Goal: Task Accomplishment & Management: Complete application form

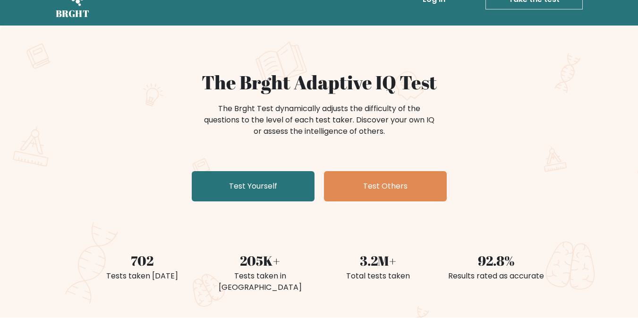
scroll to position [29, 0]
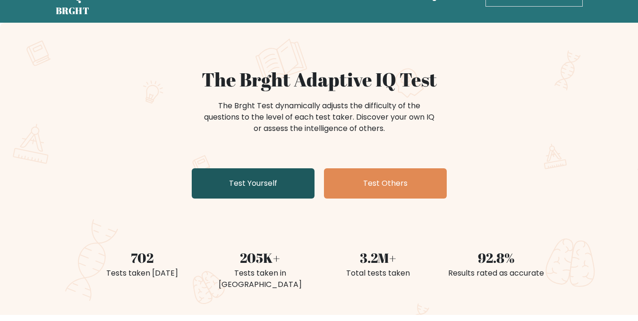
click at [264, 193] on link "Test Yourself" at bounding box center [253, 183] width 123 height 30
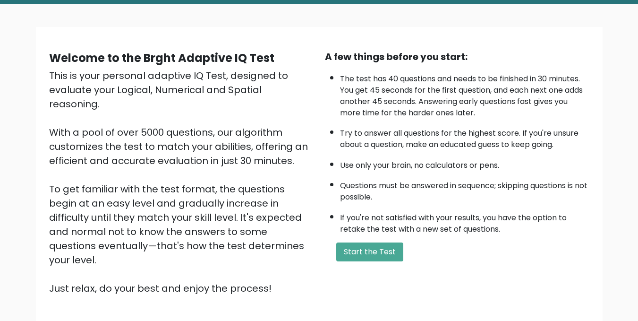
scroll to position [49, 0]
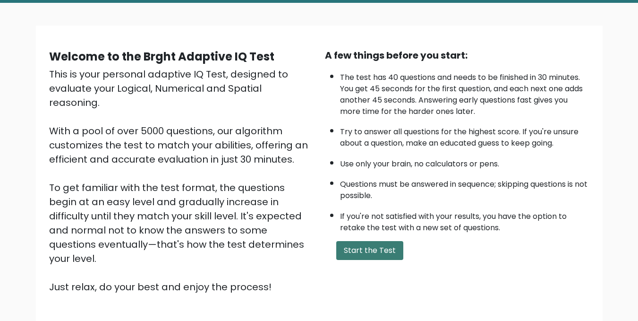
click at [363, 254] on button "Start the Test" at bounding box center [369, 250] width 67 height 19
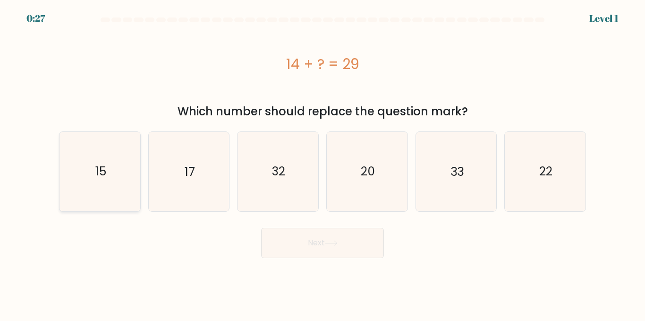
click at [110, 189] on icon "15" at bounding box center [99, 171] width 79 height 79
click at [323, 163] on input "a. 15" at bounding box center [323, 162] width 0 height 2
radio input "true"
click at [346, 245] on button "Next" at bounding box center [322, 243] width 123 height 30
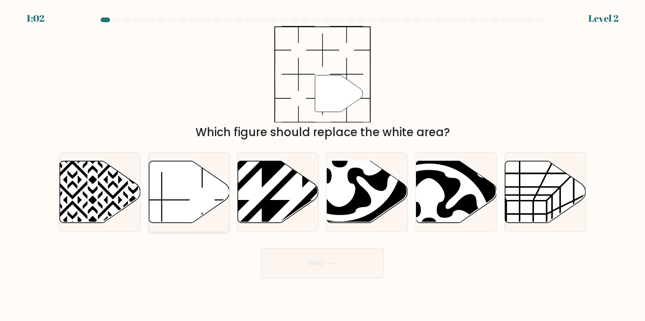
click at [178, 188] on icon at bounding box center [189, 192] width 81 height 62
click at [323, 163] on input "b." at bounding box center [323, 162] width 0 height 2
radio input "true"
click at [311, 275] on button "Next" at bounding box center [322, 263] width 123 height 30
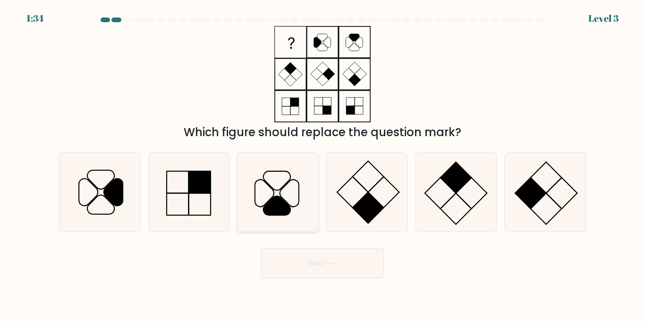
click at [292, 212] on icon at bounding box center [277, 192] width 79 height 79
click at [323, 163] on input "c." at bounding box center [323, 162] width 0 height 2
radio input "true"
click at [332, 271] on button "Next" at bounding box center [322, 263] width 123 height 30
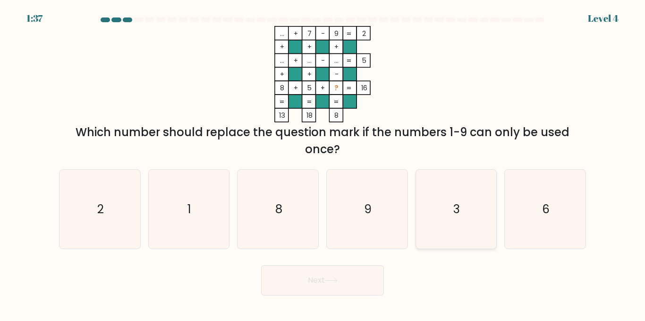
click at [442, 186] on icon "3" at bounding box center [456, 209] width 79 height 79
click at [323, 163] on input "e. 3" at bounding box center [323, 162] width 0 height 2
radio input "true"
click at [328, 277] on button "Next" at bounding box center [322, 280] width 123 height 30
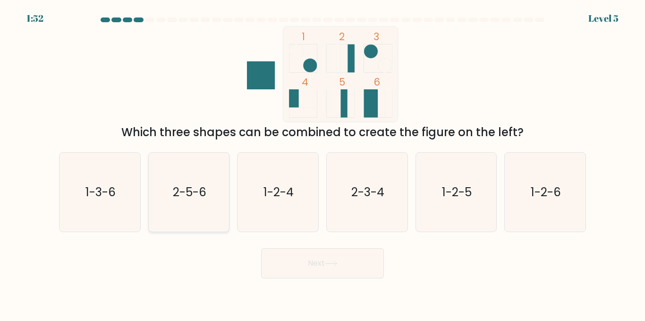
click at [194, 200] on text "2-5-6" at bounding box center [190, 192] width 34 height 17
click at [323, 163] on input "b. 2-5-6" at bounding box center [323, 162] width 0 height 2
radio input "true"
click at [316, 267] on button "Next" at bounding box center [322, 263] width 123 height 30
click at [335, 266] on button "Next" at bounding box center [322, 263] width 123 height 30
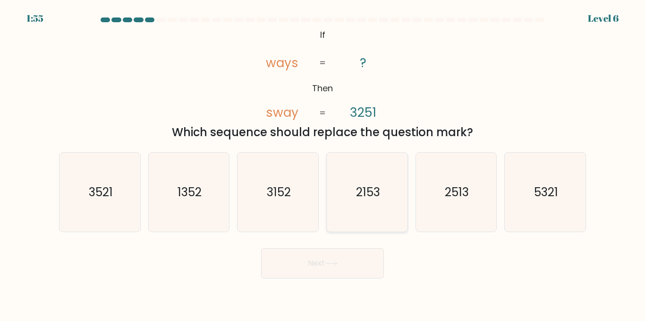
click at [370, 204] on icon "2153" at bounding box center [367, 192] width 79 height 79
click at [323, 163] on input "d. 2153" at bounding box center [323, 162] width 0 height 2
radio input "true"
click at [338, 269] on button "Next" at bounding box center [322, 263] width 123 height 30
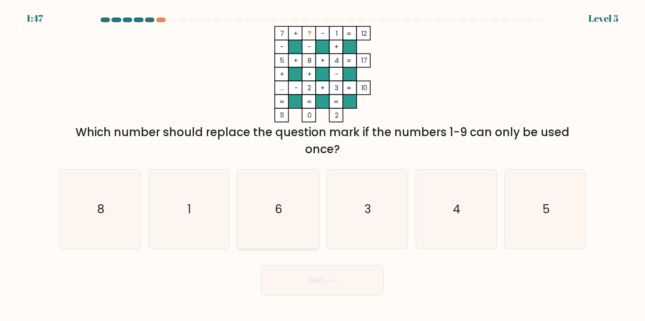
click at [276, 225] on icon "6" at bounding box center [277, 209] width 79 height 79
click at [323, 163] on input "c. 6" at bounding box center [323, 162] width 0 height 2
radio input "true"
click at [332, 279] on icon at bounding box center [331, 280] width 13 height 5
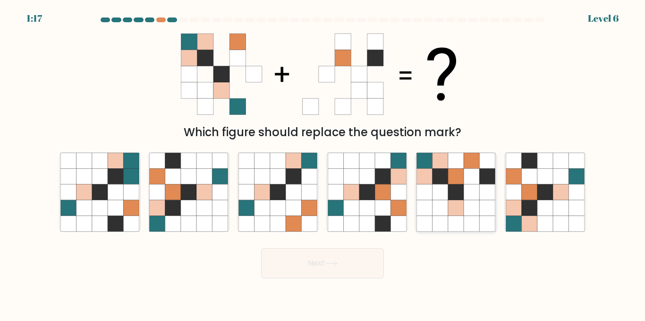
click at [428, 205] on icon at bounding box center [425, 208] width 16 height 16
click at [323, 163] on input "e." at bounding box center [323, 162] width 0 height 2
radio input "true"
click at [327, 264] on icon at bounding box center [331, 263] width 13 height 5
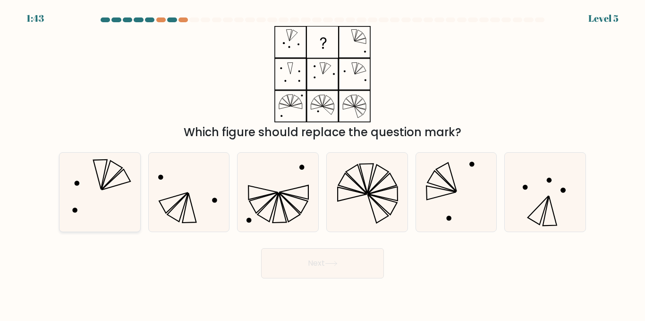
click at [111, 198] on icon at bounding box center [99, 192] width 79 height 79
click at [323, 163] on input "a." at bounding box center [323, 162] width 0 height 2
radio input "true"
click at [328, 273] on button "Next" at bounding box center [322, 263] width 123 height 30
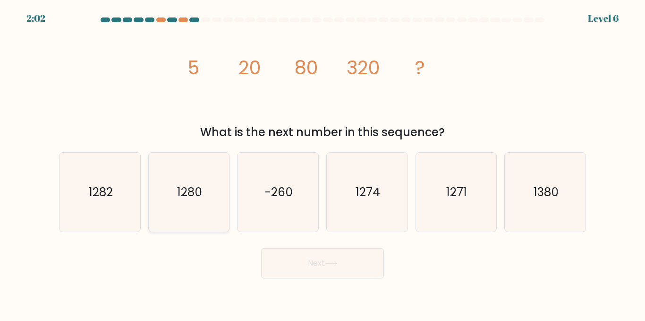
click at [178, 211] on icon "1280" at bounding box center [188, 192] width 79 height 79
click at [323, 163] on input "b. 1280" at bounding box center [323, 162] width 0 height 2
radio input "true"
click at [311, 255] on button "Next" at bounding box center [322, 263] width 123 height 30
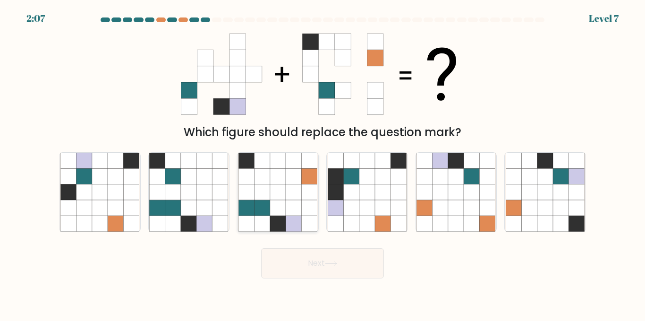
click at [274, 205] on icon at bounding box center [278, 208] width 16 height 16
click at [323, 163] on input "c." at bounding box center [323, 162] width 0 height 2
radio input "true"
click at [323, 265] on button "Next" at bounding box center [322, 263] width 123 height 30
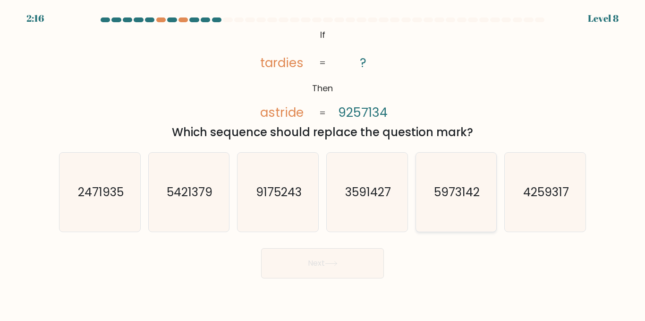
click at [458, 187] on text "5973142" at bounding box center [457, 192] width 46 height 17
click at [323, 163] on input "e. 5973142" at bounding box center [323, 162] width 0 height 2
radio input "true"
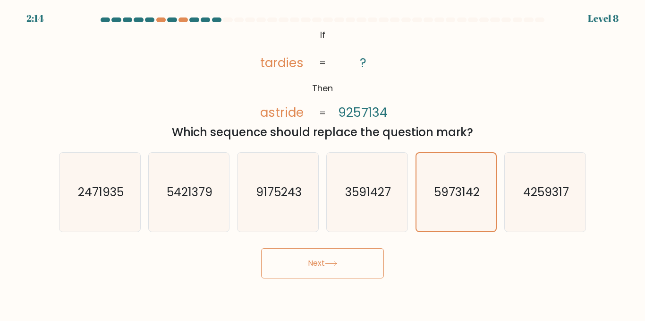
click at [322, 266] on button "Next" at bounding box center [322, 263] width 123 height 30
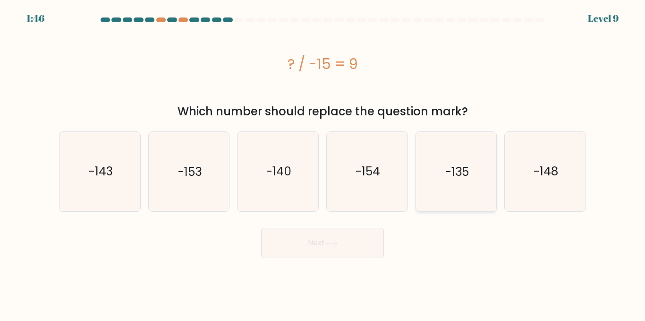
click at [435, 190] on icon "-135" at bounding box center [456, 171] width 79 height 79
click at [323, 163] on input "e. -135" at bounding box center [323, 162] width 0 height 2
radio input "true"
click at [327, 245] on button "Next" at bounding box center [322, 243] width 123 height 30
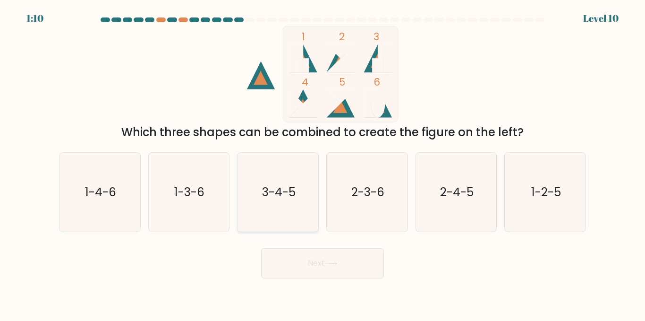
click at [271, 206] on icon "3-4-5" at bounding box center [277, 192] width 79 height 79
click at [323, 163] on input "c. 3-4-5" at bounding box center [323, 162] width 0 height 2
radio input "true"
click at [325, 276] on button "Next" at bounding box center [322, 263] width 123 height 30
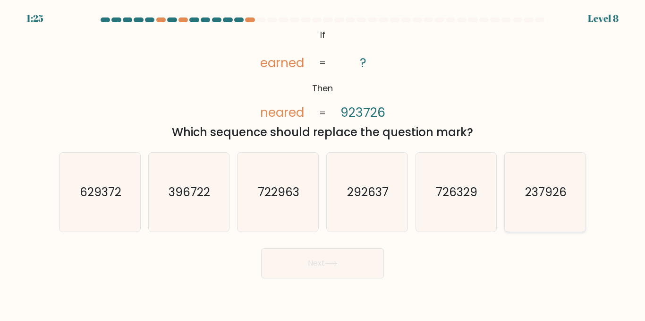
click at [558, 192] on text "237926" at bounding box center [546, 192] width 42 height 17
click at [323, 163] on input "f. 237926" at bounding box center [323, 162] width 0 height 2
radio input "true"
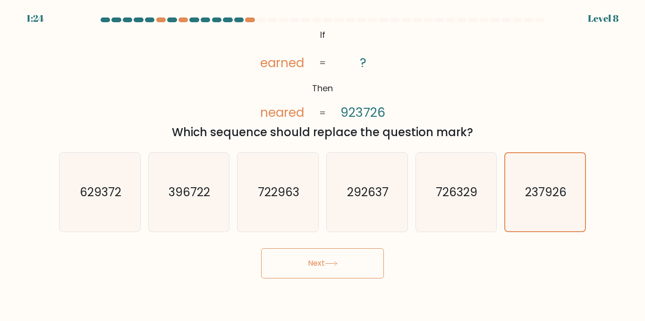
click at [334, 266] on button "Next" at bounding box center [322, 263] width 123 height 30
click at [317, 271] on button "Next" at bounding box center [322, 263] width 123 height 30
click at [437, 211] on icon "726329" at bounding box center [456, 192] width 79 height 79
click at [323, 163] on input "e. 726329" at bounding box center [323, 162] width 0 height 2
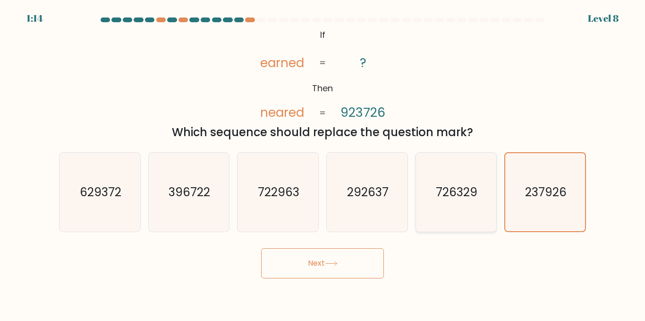
radio input "true"
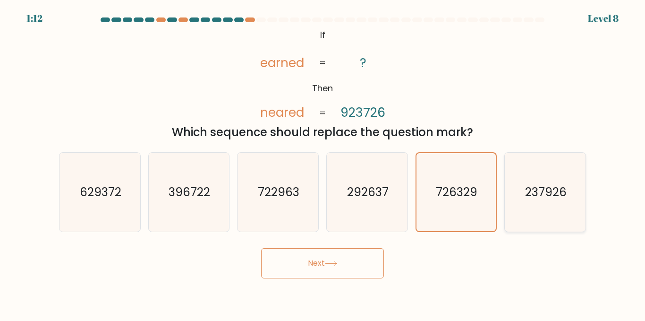
click at [540, 202] on icon "237926" at bounding box center [545, 192] width 79 height 79
click at [323, 163] on input "f. 237926" at bounding box center [323, 162] width 0 height 2
radio input "true"
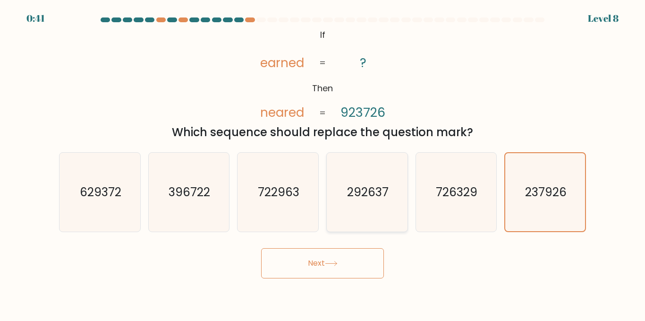
click at [360, 186] on text "292637" at bounding box center [368, 192] width 42 height 17
click at [323, 163] on input "d. 292637" at bounding box center [323, 162] width 0 height 2
radio input "true"
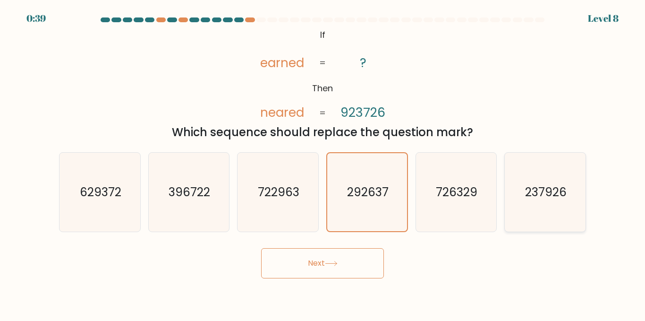
click at [558, 199] on text "237926" at bounding box center [546, 192] width 42 height 17
click at [323, 163] on input "f. 237926" at bounding box center [323, 162] width 0 height 2
radio input "true"
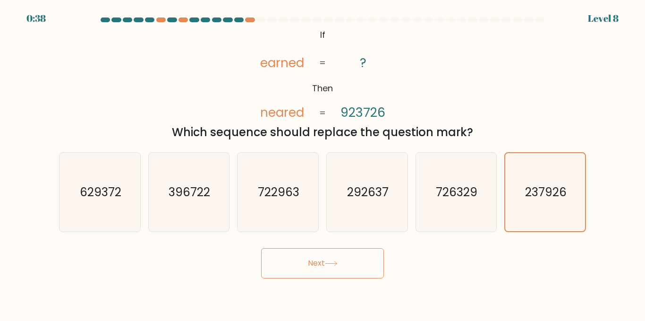
click at [352, 270] on button "Next" at bounding box center [322, 263] width 123 height 30
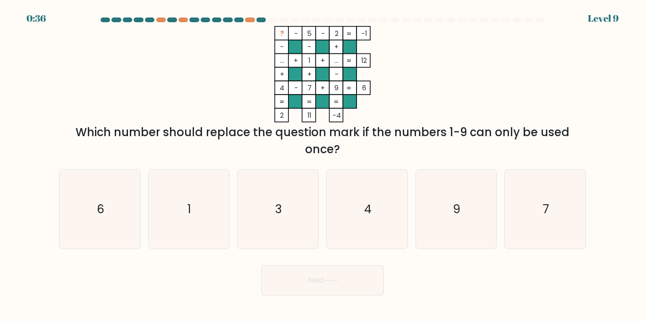
click at [304, 263] on div "Next" at bounding box center [322, 277] width 538 height 35
click at [476, 267] on div "Next" at bounding box center [322, 277] width 538 height 35
click at [107, 231] on icon "6" at bounding box center [99, 209] width 79 height 79
click at [323, 163] on input "a. 6" at bounding box center [323, 162] width 0 height 2
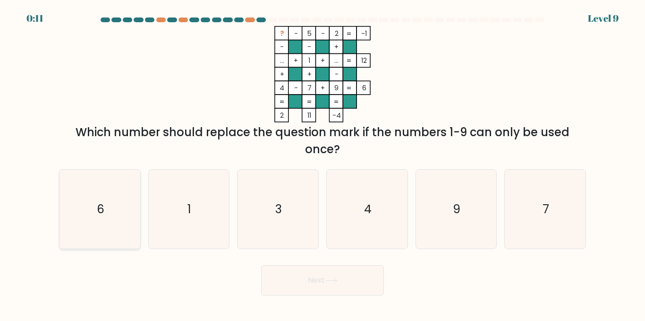
radio input "true"
click at [306, 272] on button "Next" at bounding box center [322, 280] width 123 height 30
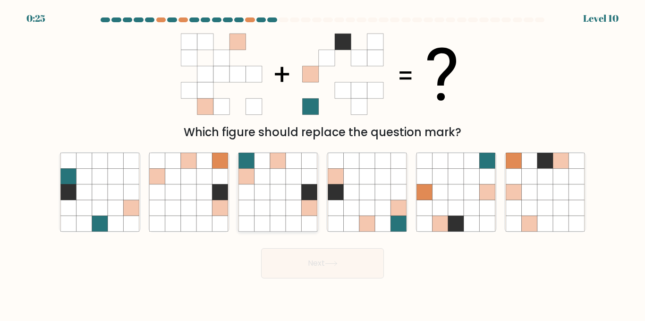
click at [275, 203] on icon at bounding box center [278, 208] width 16 height 16
click at [323, 163] on input "c." at bounding box center [323, 162] width 0 height 2
radio input "true"
click at [331, 264] on icon at bounding box center [331, 263] width 13 height 5
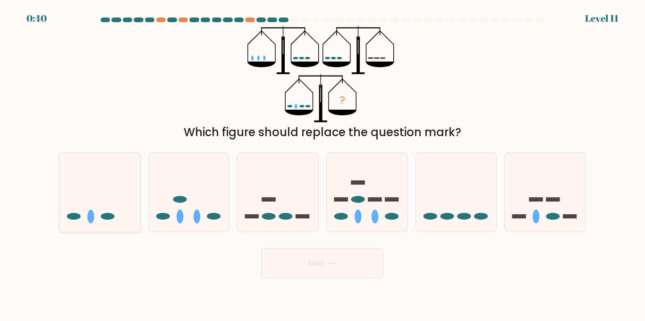
click at [99, 218] on icon at bounding box center [100, 192] width 81 height 67
click at [323, 163] on input "a." at bounding box center [323, 162] width 0 height 2
radio input "true"
click at [296, 268] on button "Next" at bounding box center [322, 263] width 123 height 30
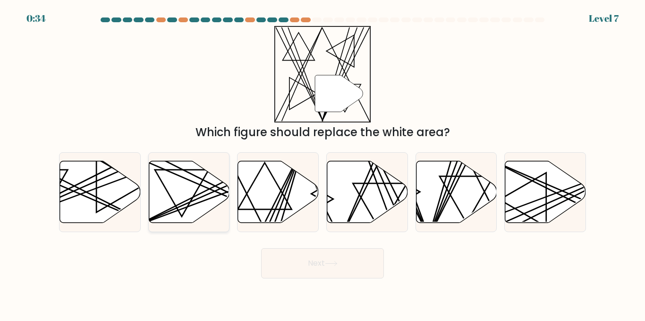
click at [182, 200] on icon at bounding box center [189, 192] width 81 height 62
click at [323, 163] on input "b." at bounding box center [323, 162] width 0 height 2
radio input "true"
click at [307, 267] on button "Next" at bounding box center [322, 263] width 123 height 30
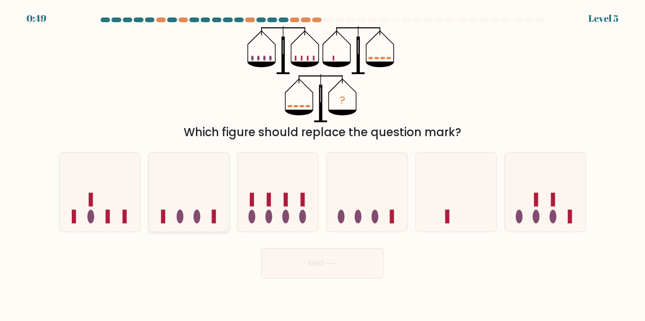
click at [188, 211] on icon at bounding box center [189, 192] width 81 height 67
click at [323, 163] on input "b." at bounding box center [323, 162] width 0 height 2
radio input "true"
click at [311, 271] on button "Next" at bounding box center [322, 263] width 123 height 30
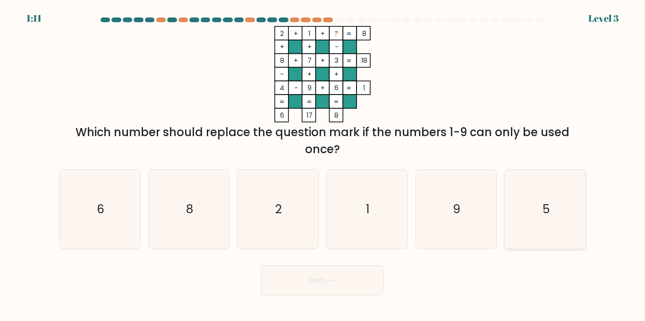
click at [514, 209] on icon "5" at bounding box center [545, 209] width 79 height 79
click at [323, 163] on input "f. 5" at bounding box center [323, 162] width 0 height 2
radio input "true"
click at [323, 278] on button "Next" at bounding box center [322, 280] width 123 height 30
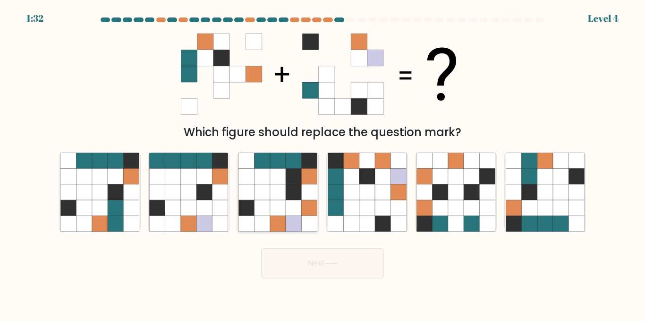
click at [276, 206] on icon at bounding box center [278, 208] width 16 height 16
click at [323, 163] on input "c." at bounding box center [323, 162] width 0 height 2
radio input "true"
click at [331, 268] on button "Next" at bounding box center [322, 263] width 123 height 30
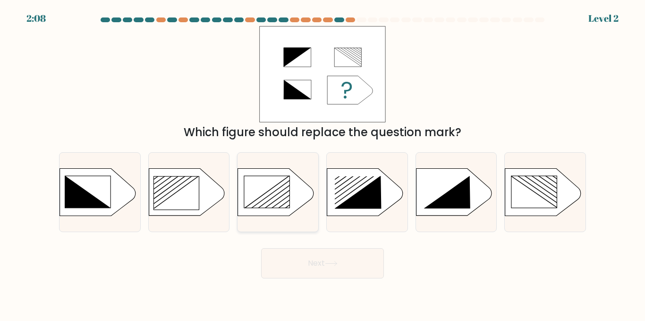
click at [265, 183] on rect at bounding box center [266, 192] width 45 height 32
click at [323, 163] on input "c." at bounding box center [323, 162] width 0 height 2
radio input "true"
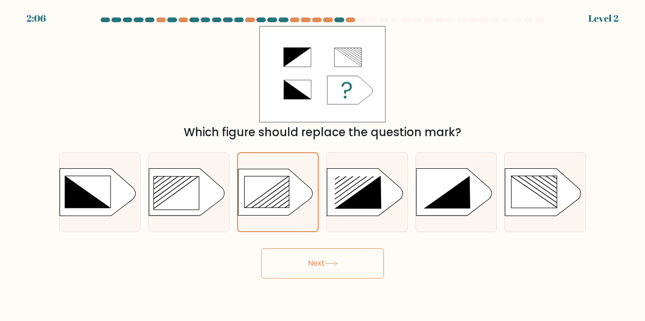
click at [349, 262] on button "Next" at bounding box center [322, 263] width 123 height 30
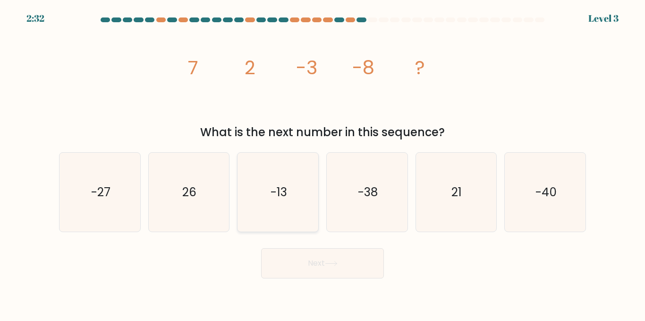
click at [275, 208] on icon "-13" at bounding box center [277, 192] width 79 height 79
click at [323, 163] on input "c. -13" at bounding box center [323, 162] width 0 height 2
radio input "true"
click at [332, 265] on icon at bounding box center [331, 263] width 13 height 5
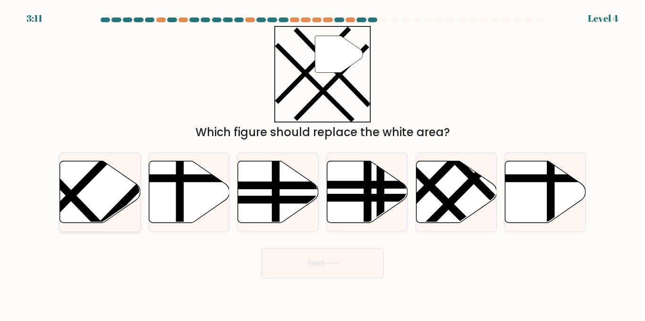
click at [79, 196] on icon at bounding box center [100, 192] width 81 height 62
click at [323, 163] on input "a." at bounding box center [323, 162] width 0 height 2
radio input "true"
click at [336, 266] on icon at bounding box center [331, 263] width 13 height 5
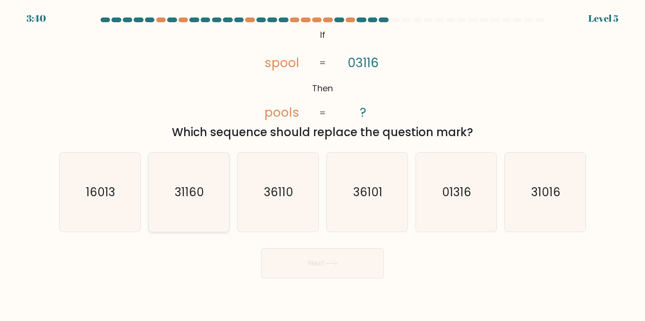
click at [197, 209] on icon "31160" at bounding box center [188, 192] width 79 height 79
click at [323, 163] on input "b. 31160" at bounding box center [323, 162] width 0 height 2
radio input "true"
click at [357, 266] on button "Next" at bounding box center [322, 263] width 123 height 30
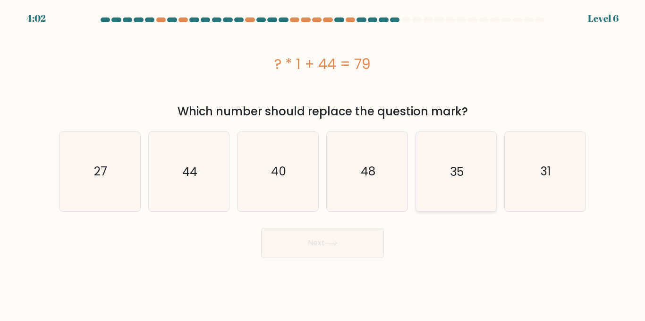
click at [453, 180] on icon "35" at bounding box center [456, 171] width 79 height 79
click at [323, 163] on input "e. 35" at bounding box center [323, 162] width 0 height 2
radio input "true"
click at [321, 242] on button "Next" at bounding box center [322, 243] width 123 height 30
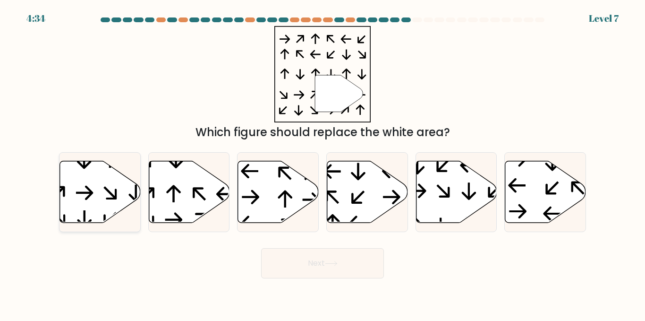
click at [97, 201] on icon at bounding box center [100, 192] width 81 height 62
click at [323, 163] on input "a." at bounding box center [323, 162] width 0 height 2
radio input "true"
click at [323, 273] on button "Next" at bounding box center [322, 263] width 123 height 30
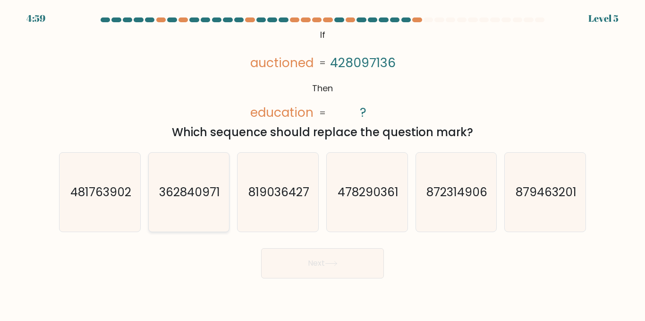
click at [191, 208] on icon "362840971" at bounding box center [188, 192] width 79 height 79
click at [323, 163] on input "b. 362840971" at bounding box center [323, 162] width 0 height 2
radio input "true"
click at [345, 265] on button "Next" at bounding box center [322, 263] width 123 height 30
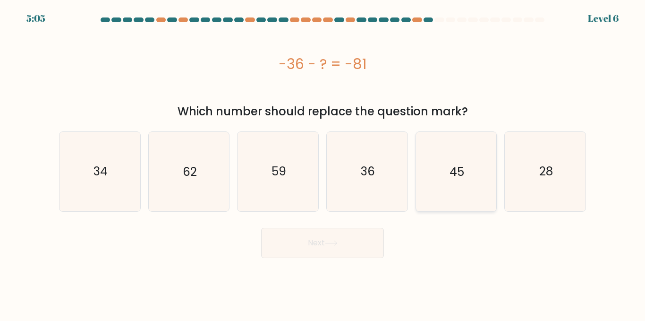
click at [432, 178] on icon "45" at bounding box center [456, 171] width 79 height 79
click at [323, 163] on input "e. 45" at bounding box center [323, 162] width 0 height 2
radio input "true"
click at [322, 240] on button "Next" at bounding box center [322, 243] width 123 height 30
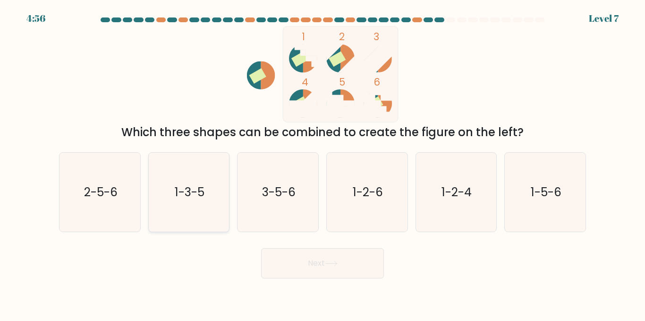
click at [210, 193] on icon "1-3-5" at bounding box center [188, 192] width 79 height 79
click at [323, 163] on input "b. 1-3-5" at bounding box center [323, 162] width 0 height 2
radio input "true"
click at [311, 259] on button "Next" at bounding box center [322, 263] width 123 height 30
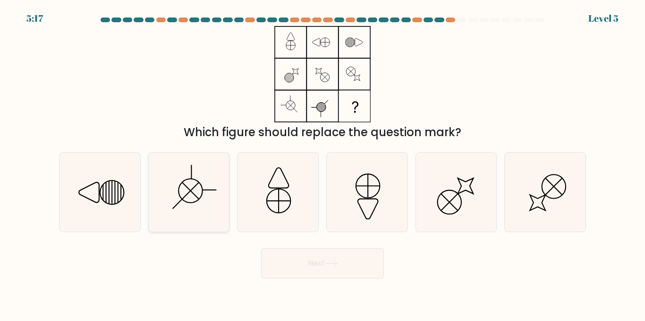
click at [182, 191] on icon at bounding box center [188, 192] width 79 height 79
click at [323, 163] on input "b." at bounding box center [323, 162] width 0 height 2
radio input "true"
click at [298, 267] on button "Next" at bounding box center [322, 263] width 123 height 30
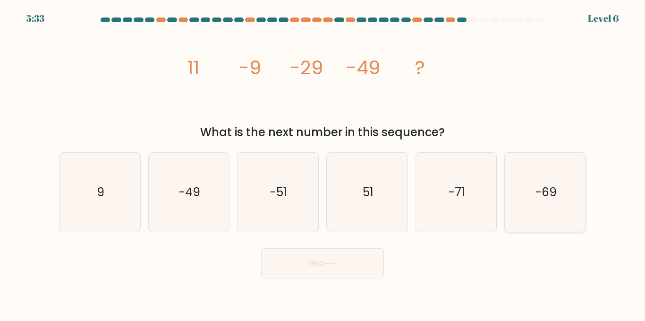
click at [537, 212] on icon "-69" at bounding box center [545, 192] width 79 height 79
click at [323, 163] on input "f. -69" at bounding box center [323, 162] width 0 height 2
radio input "true"
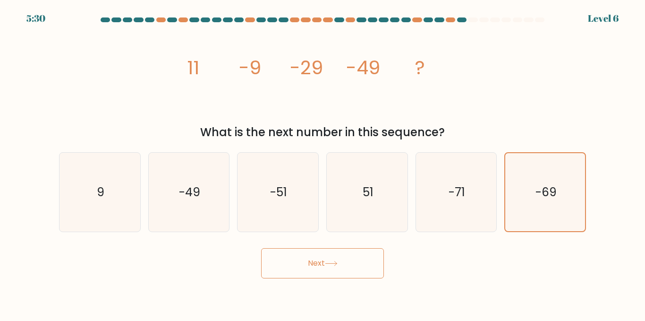
click at [321, 272] on button "Next" at bounding box center [322, 263] width 123 height 30
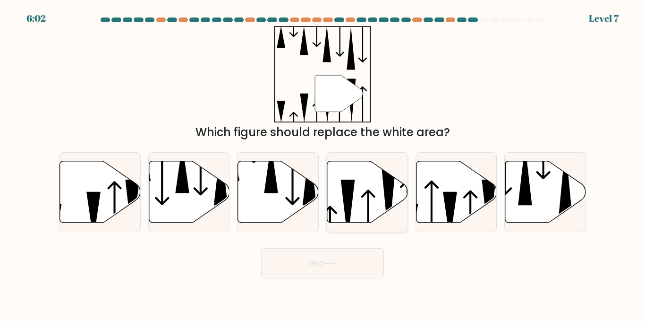
click at [365, 200] on icon at bounding box center [367, 192] width 81 height 62
click at [323, 163] on input "d." at bounding box center [323, 162] width 0 height 2
radio input "true"
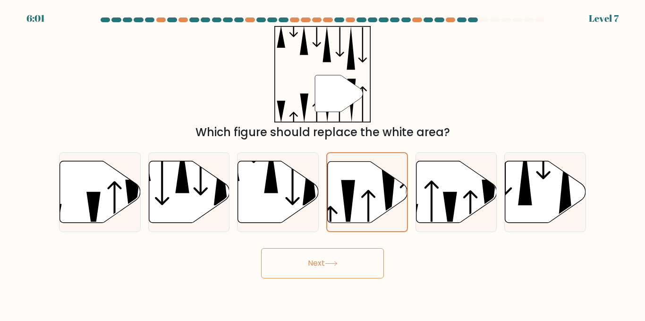
click at [345, 267] on button "Next" at bounding box center [322, 263] width 123 height 30
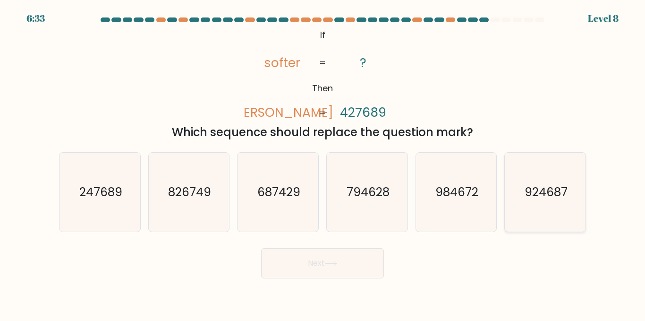
click at [550, 202] on icon "924687" at bounding box center [545, 192] width 79 height 79
click at [323, 163] on input "f. 924687" at bounding box center [323, 162] width 0 height 2
radio input "true"
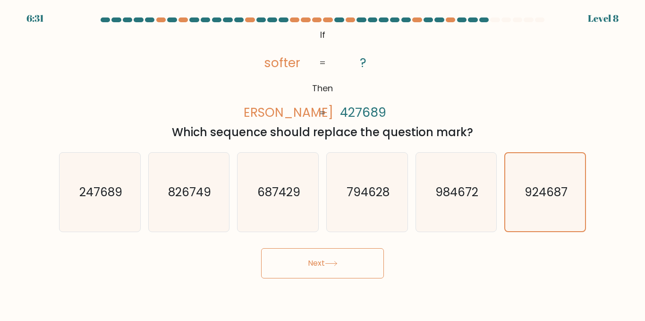
click at [343, 270] on button "Next" at bounding box center [322, 263] width 123 height 30
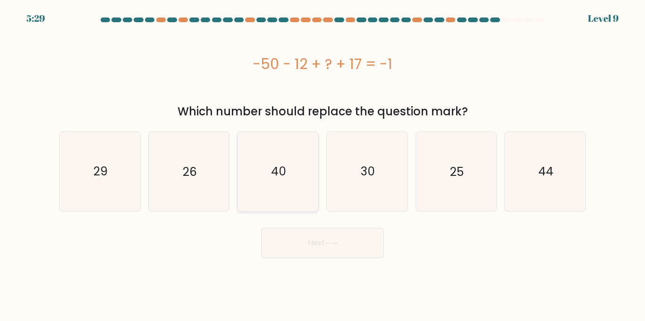
click at [292, 156] on icon "40" at bounding box center [277, 171] width 79 height 79
click at [323, 161] on input "c. 40" at bounding box center [323, 162] width 0 height 2
radio input "true"
click at [315, 248] on button "Next" at bounding box center [322, 243] width 123 height 30
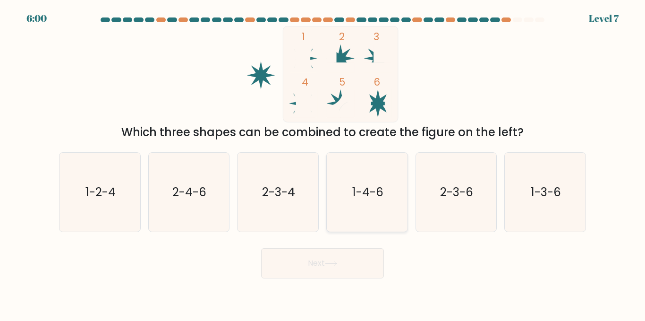
click at [399, 193] on icon "1-4-6" at bounding box center [367, 192] width 79 height 79
click at [323, 163] on input "d. 1-4-6" at bounding box center [323, 162] width 0 height 2
radio input "true"
click at [350, 269] on button "Next" at bounding box center [322, 263] width 123 height 30
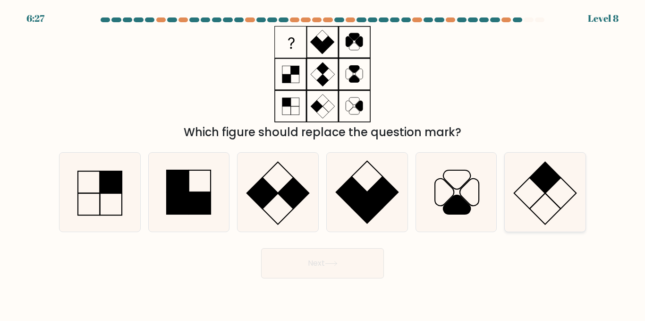
drag, startPoint x: 350, startPoint y: 269, endPoint x: 511, endPoint y: 195, distance: 177.3
click at [511, 195] on form at bounding box center [322, 147] width 645 height 261
click at [532, 193] on icon at bounding box center [545, 192] width 79 height 79
click at [323, 163] on input "f." at bounding box center [323, 162] width 0 height 2
radio input "true"
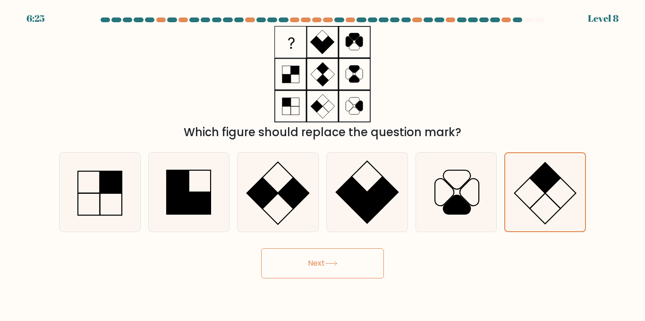
click at [332, 264] on icon at bounding box center [331, 263] width 13 height 5
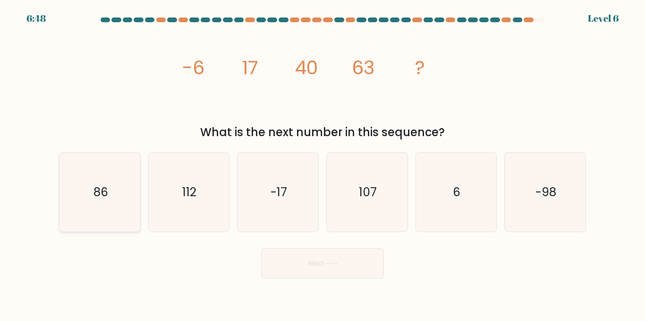
click at [116, 209] on icon "86" at bounding box center [99, 192] width 79 height 79
click at [323, 163] on input "a. 86" at bounding box center [323, 162] width 0 height 2
radio input "true"
click at [332, 264] on icon at bounding box center [330, 263] width 11 height 4
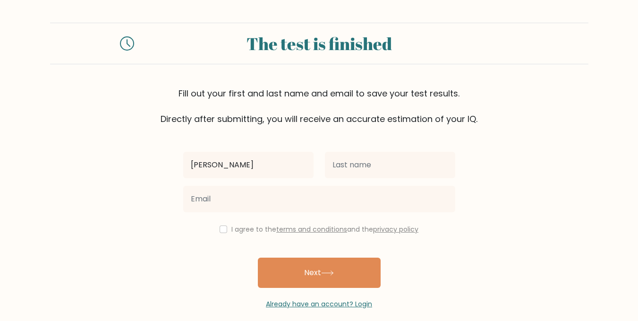
type input "[PERSON_NAME]"
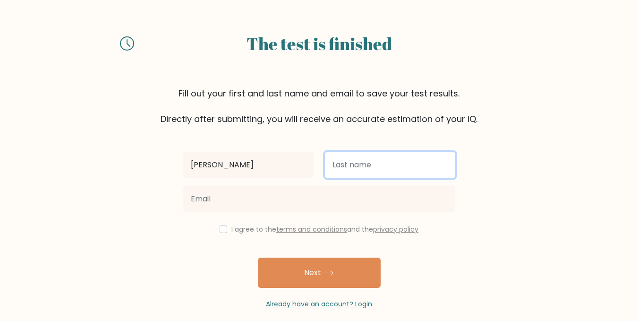
click at [362, 170] on input "text" at bounding box center [390, 165] width 130 height 26
type input "Sorongon"
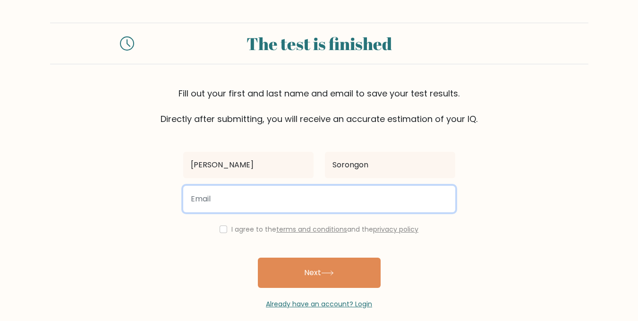
click at [285, 207] on input "email" at bounding box center [319, 199] width 272 height 26
type input "conniefranzbs@gmail.com"
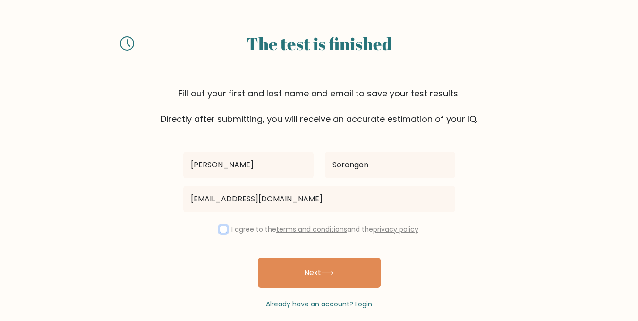
click at [220, 229] on input "checkbox" at bounding box center [224, 229] width 8 height 8
checkbox input "true"
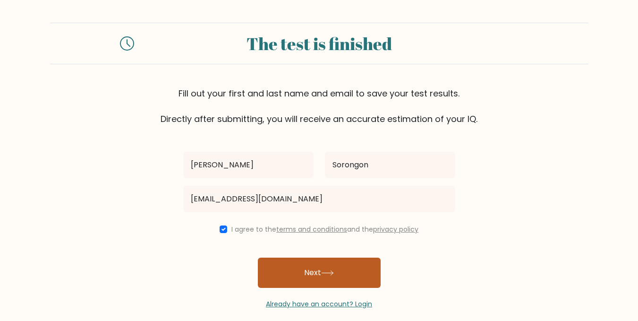
click at [333, 274] on icon at bounding box center [327, 273] width 11 height 4
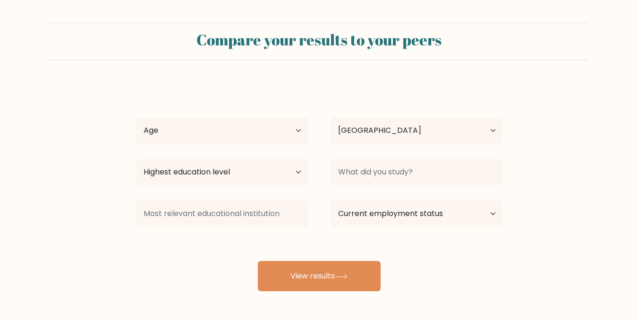
select select "PH"
click at [296, 138] on select "Age Under [DEMOGRAPHIC_DATA] [DEMOGRAPHIC_DATA] [DEMOGRAPHIC_DATA] [DEMOGRAPHIC…" at bounding box center [222, 130] width 172 height 26
select select "35_44"
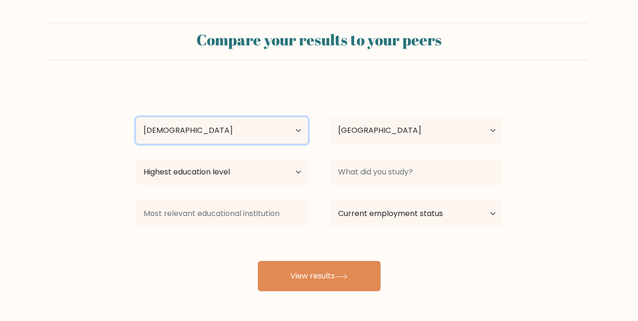
click at [136, 117] on select "Age Under [DEMOGRAPHIC_DATA] [DEMOGRAPHIC_DATA] [DEMOGRAPHIC_DATA] [DEMOGRAPHIC…" at bounding box center [222, 130] width 172 height 26
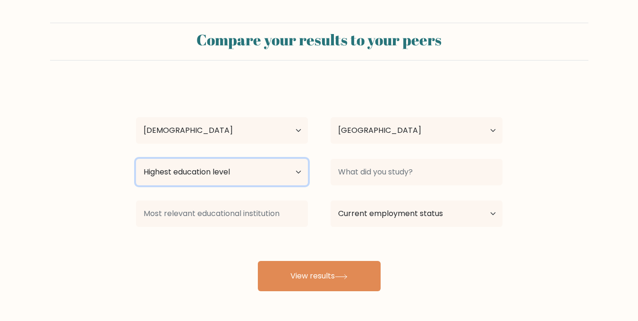
click at [261, 173] on select "Highest education level No schooling Primary Lower Secondary Upper Secondary Oc…" at bounding box center [222, 172] width 172 height 26
select select "bachelors_degree"
click at [136, 159] on select "Highest education level No schooling Primary Lower Secondary Upper Secondary Oc…" at bounding box center [222, 172] width 172 height 26
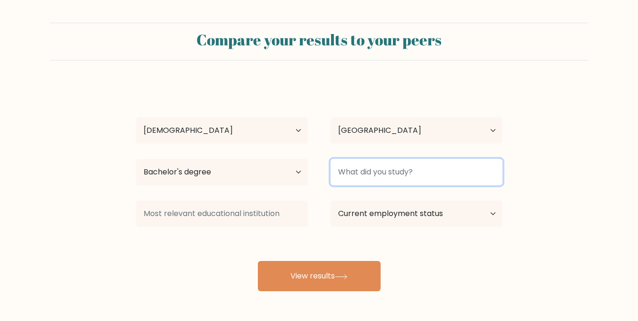
click at [452, 172] on input at bounding box center [417, 172] width 172 height 26
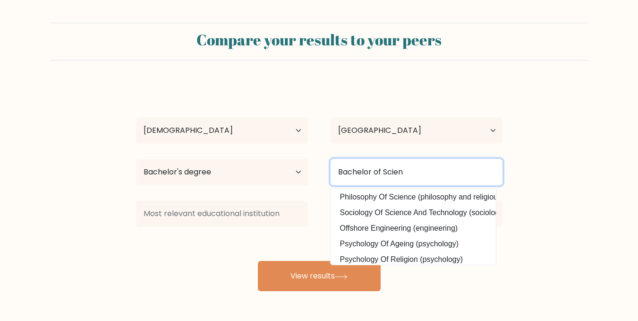
scroll to position [1, 0]
drag, startPoint x: 412, startPoint y: 170, endPoint x: 310, endPoint y: 169, distance: 102.0
click at [310, 169] on div "Highest education level No schooling Primary Lower Secondary Upper Secondary Oc…" at bounding box center [319, 172] width 389 height 34
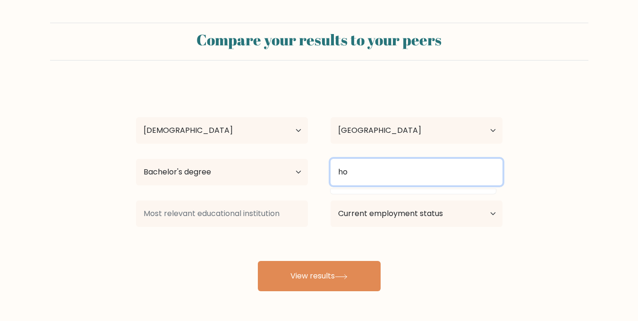
scroll to position [0, 0]
type input "h"
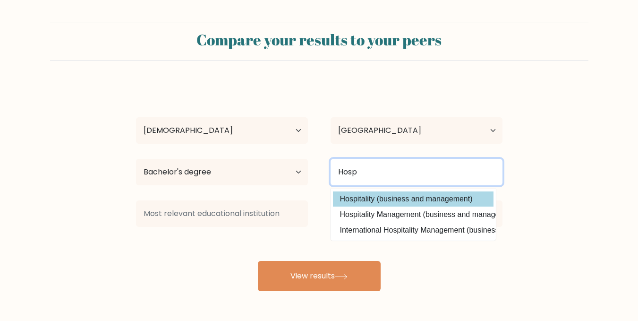
type input "Hosp"
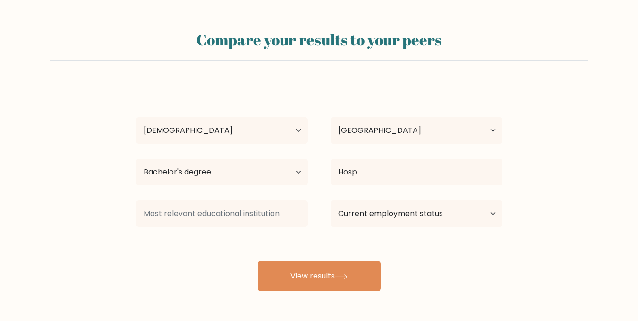
click at [381, 204] on div "[PERSON_NAME] Age Under [DEMOGRAPHIC_DATA] [DEMOGRAPHIC_DATA] [DEMOGRAPHIC_DATA…" at bounding box center [319, 187] width 378 height 208
click at [381, 217] on select "Current employment status Employed Student Retired Other / prefer not to answer" at bounding box center [417, 213] width 172 height 26
select select "other"
click at [331, 200] on select "Current employment status Employed Student Retired Other / prefer not to answer" at bounding box center [417, 213] width 172 height 26
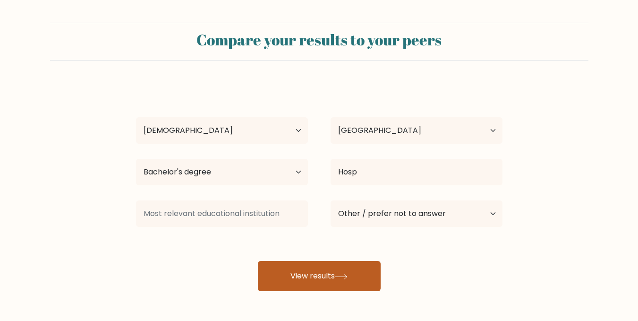
click at [310, 266] on button "View results" at bounding box center [319, 276] width 123 height 30
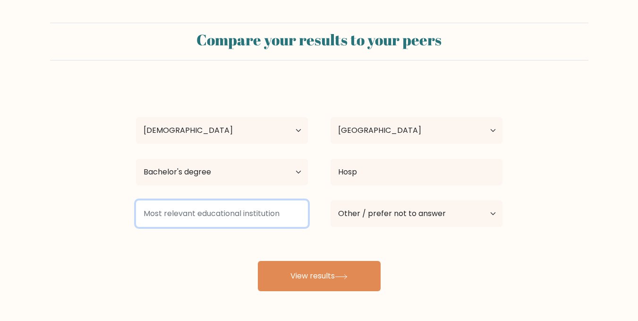
click at [223, 220] on input at bounding box center [222, 213] width 172 height 26
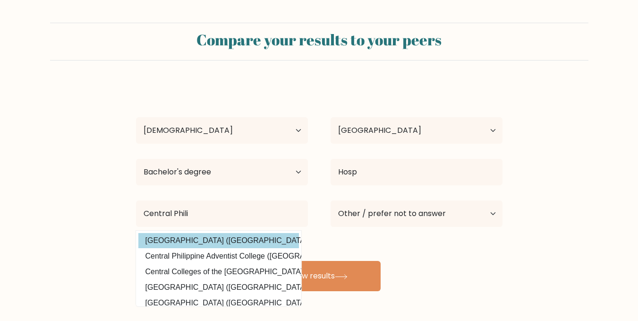
click at [223, 241] on div "Connie Franz Sorongon Age Under 18 years old 18-24 years old 25-34 years old 35…" at bounding box center [319, 187] width 378 height 208
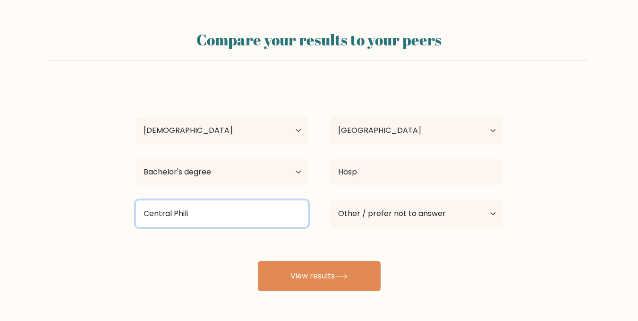
click at [208, 216] on input "Central Phili" at bounding box center [222, 213] width 172 height 26
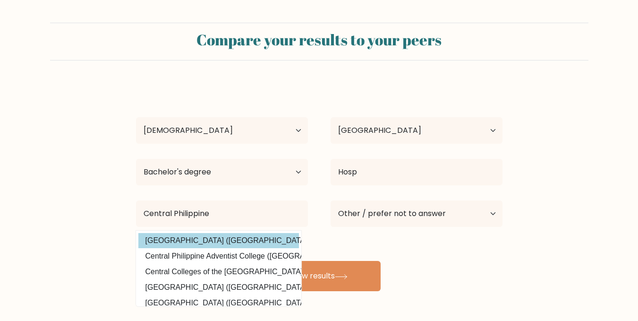
click at [211, 241] on div "Connie Franz Sorongon Age Under 18 years old 18-24 years old 25-34 years old 35…" at bounding box center [319, 187] width 378 height 208
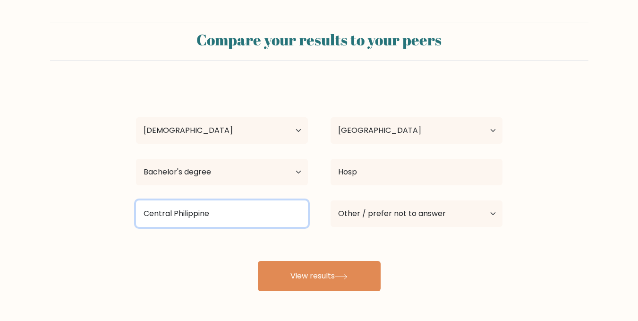
click at [230, 218] on input "Central Philippine" at bounding box center [222, 213] width 172 height 26
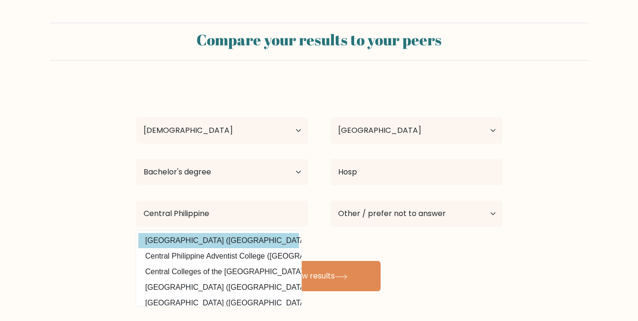
click at [248, 235] on div "Connie Franz Sorongon Age Under 18 years old 18-24 years old 25-34 years old 35…" at bounding box center [319, 187] width 378 height 208
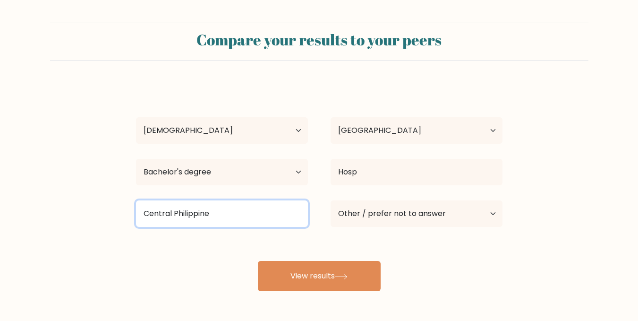
click at [242, 212] on input "Central Philippine" at bounding box center [222, 213] width 172 height 26
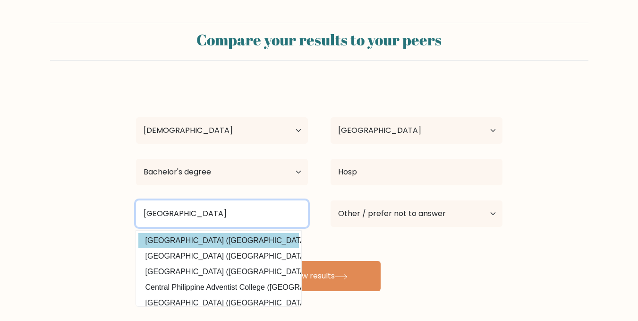
type input "Central Philippine University"
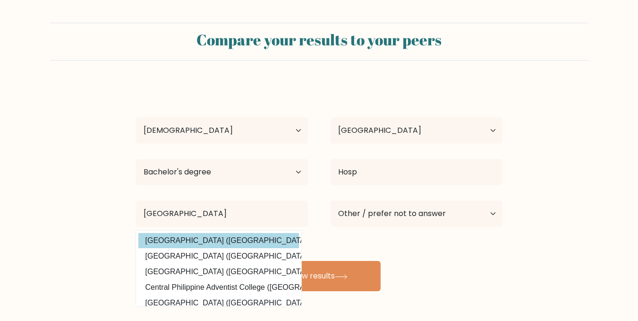
click at [246, 241] on div "Connie Franz Sorongon Age Under 18 years old 18-24 years old 25-34 years old 35…" at bounding box center [319, 187] width 378 height 208
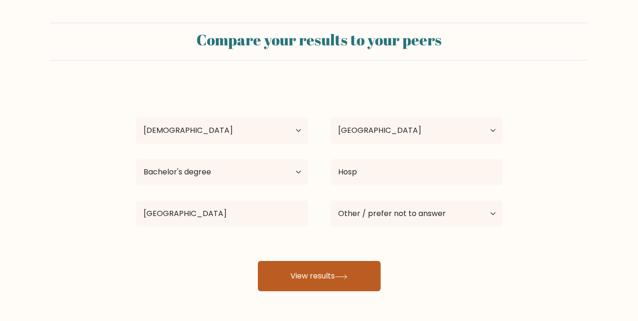
click at [303, 277] on button "View results" at bounding box center [319, 276] width 123 height 30
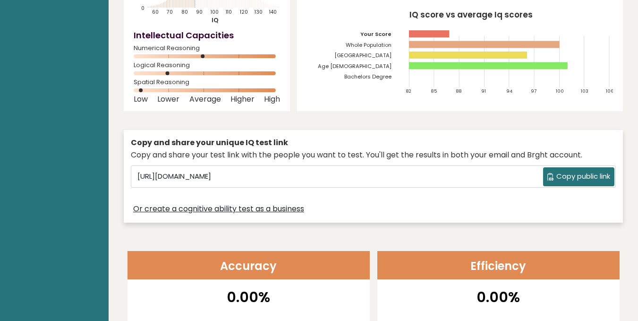
scroll to position [119, 0]
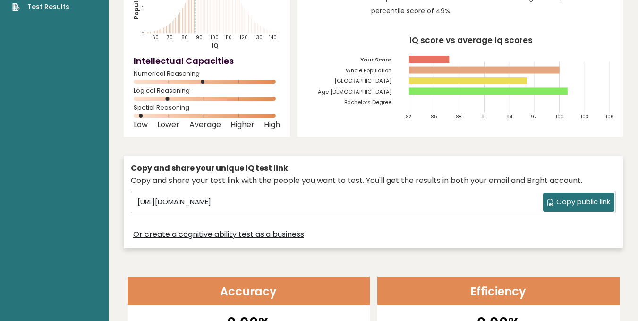
drag, startPoint x: 637, startPoint y: 45, endPoint x: 639, endPoint y: 37, distance: 7.8
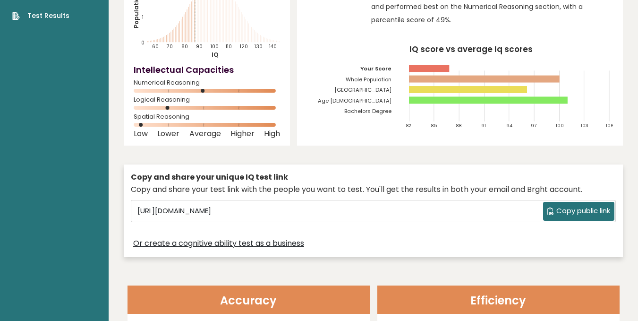
scroll to position [0, 0]
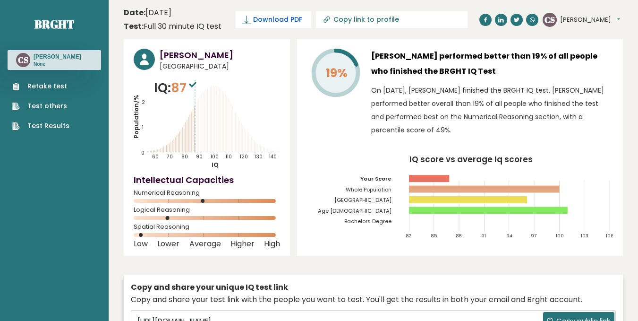
click at [273, 22] on span "Download PDF" at bounding box center [277, 20] width 49 height 10
